Goal: Task Accomplishment & Management: Use online tool/utility

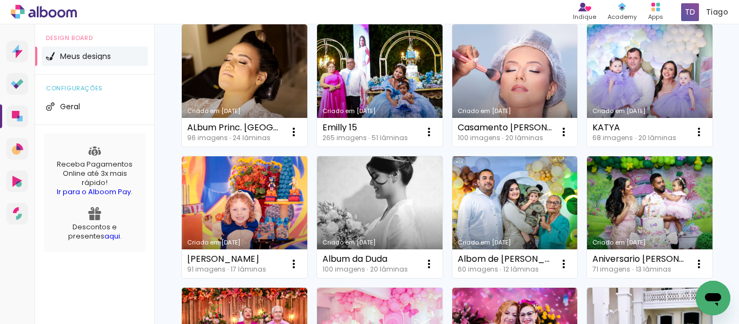
scroll to position [378, 0]
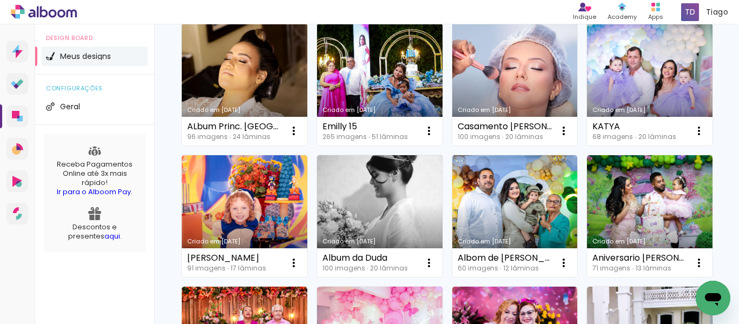
click at [452, 145] on link "Criado em [DATE]" at bounding box center [514, 84] width 125 height 122
